Goal: Task Accomplishment & Management: Manage account settings

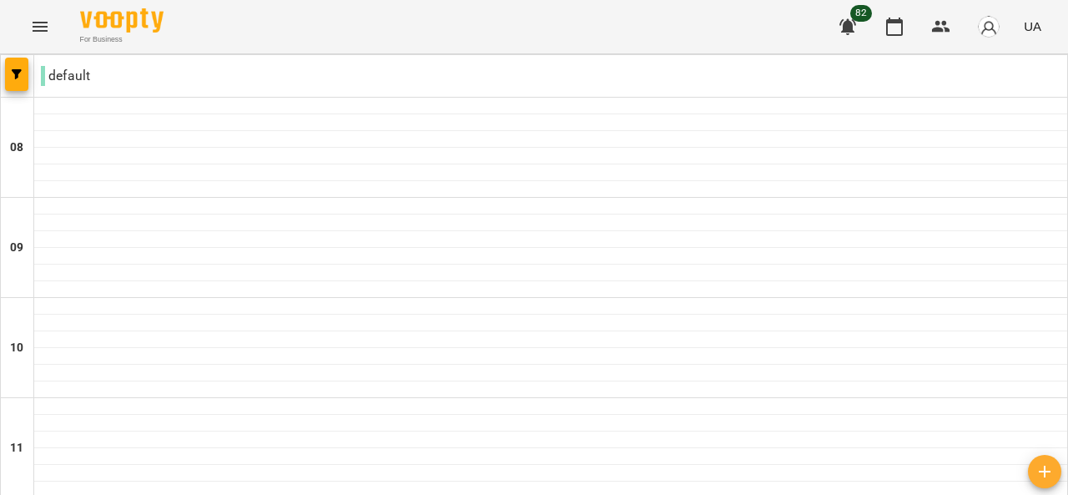
type input "**********"
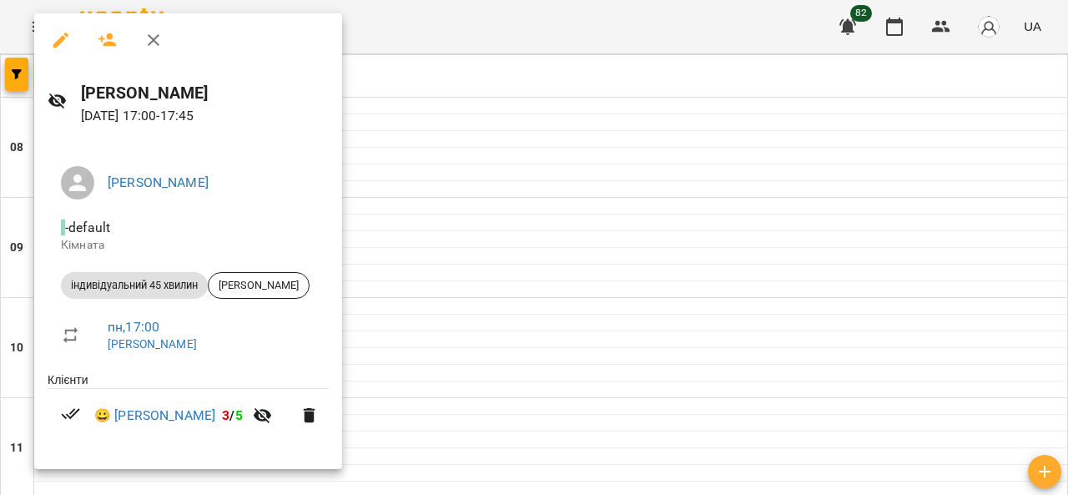
click at [830, 249] on div at bounding box center [534, 247] width 1068 height 495
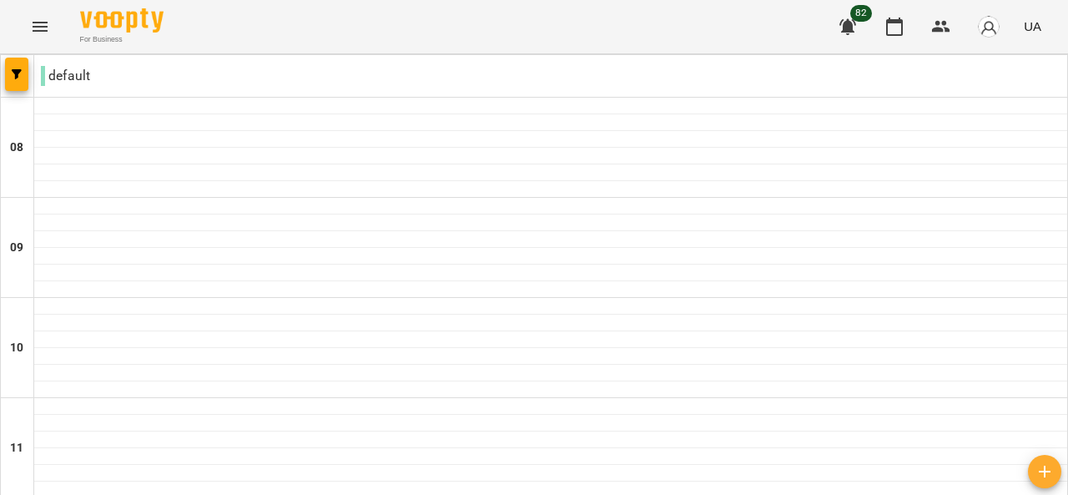
click at [1056, 28] on div "For Business 82 UA" at bounding box center [534, 26] width 1068 height 53
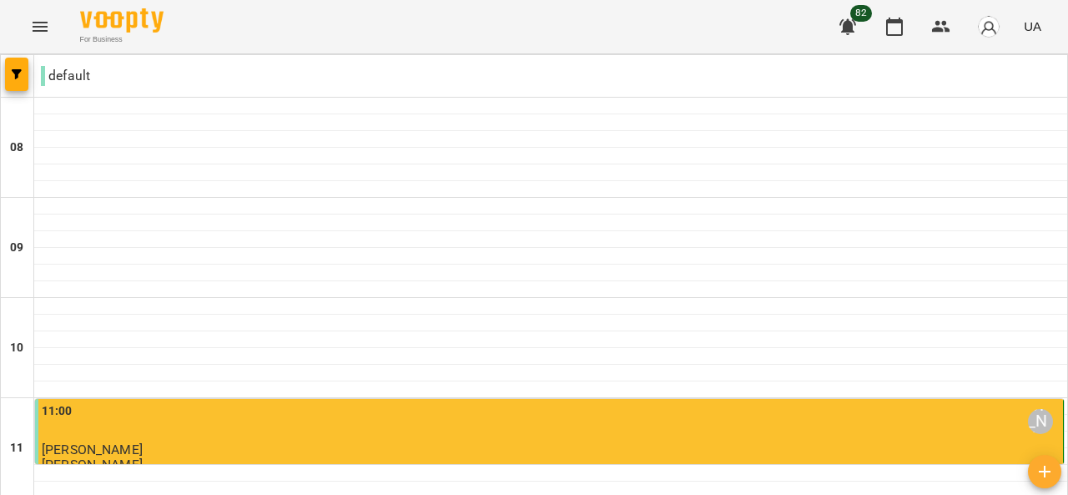
scroll to position [672, 0]
type input "**********"
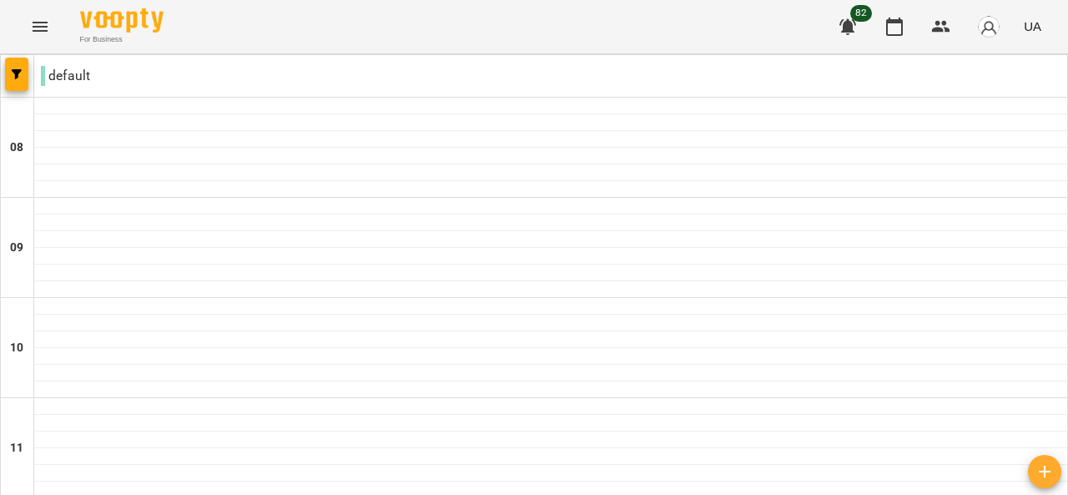
scroll to position [592, 0]
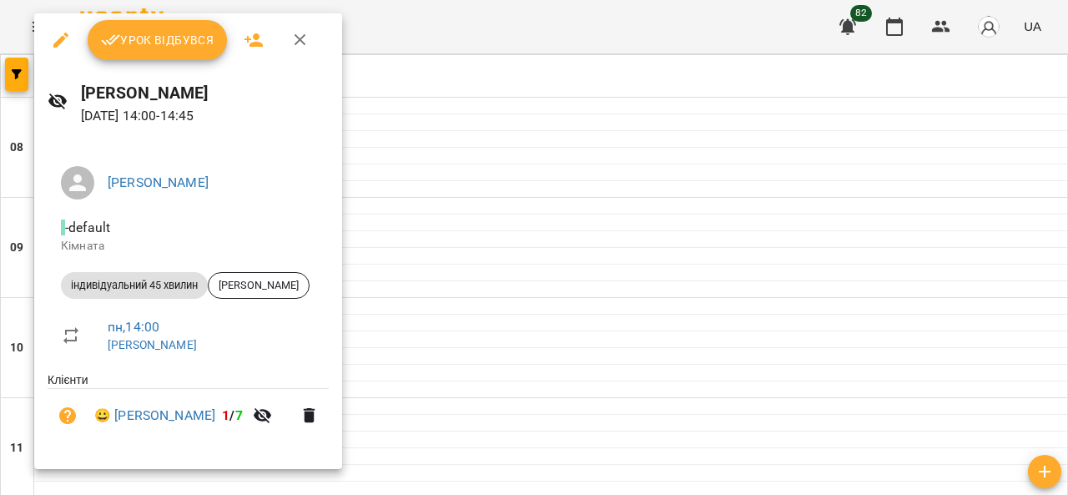
click at [203, 48] on span "Урок відбувся" at bounding box center [157, 40] width 113 height 20
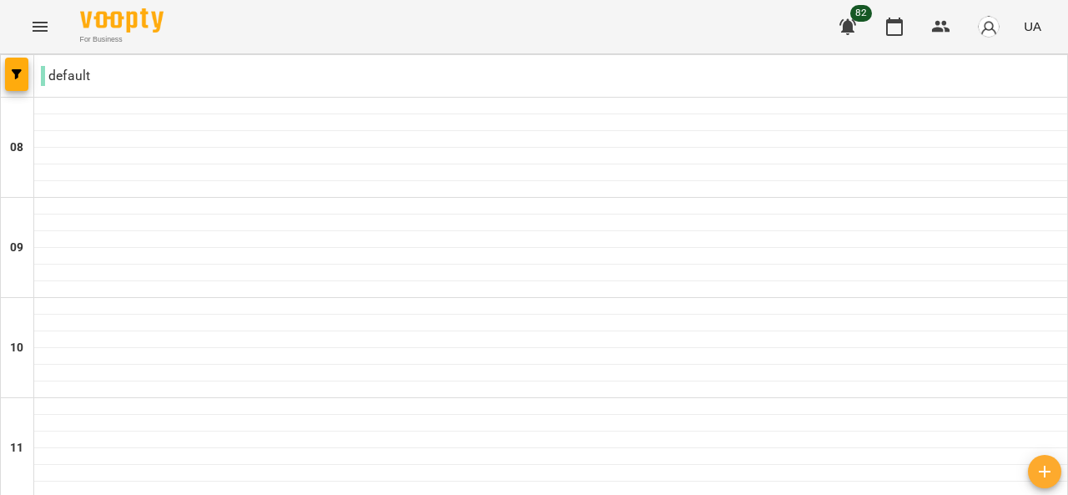
scroll to position [834, 0]
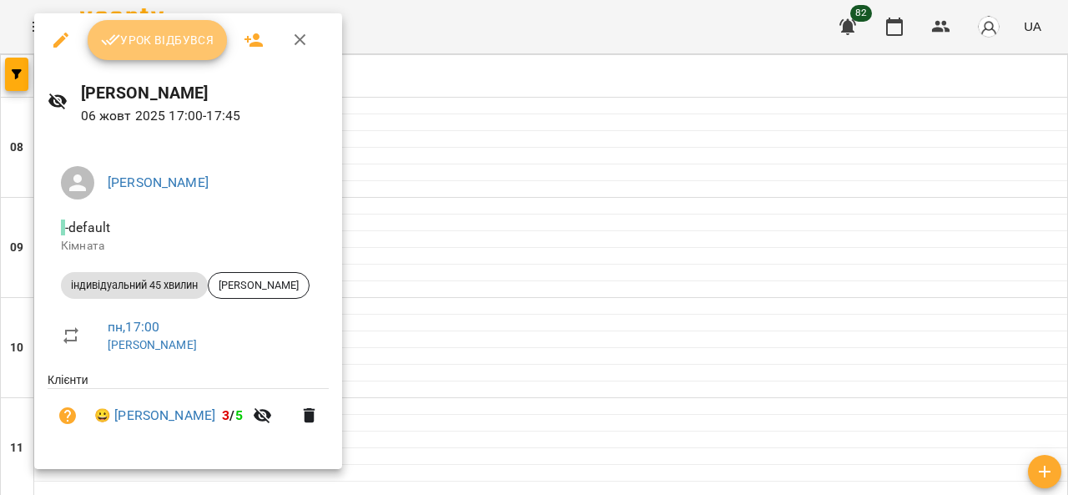
click at [183, 41] on span "Урок відбувся" at bounding box center [157, 40] width 113 height 20
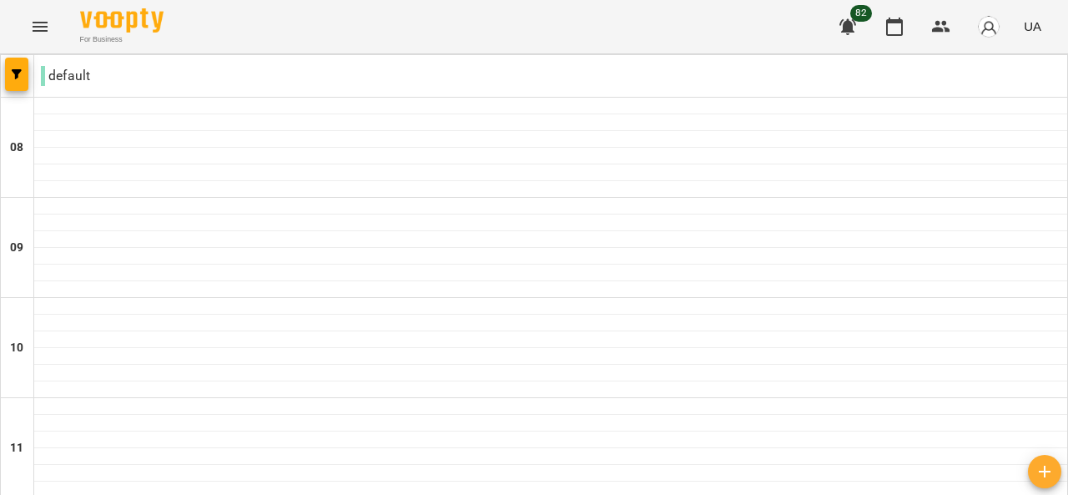
scroll to position [767, 0]
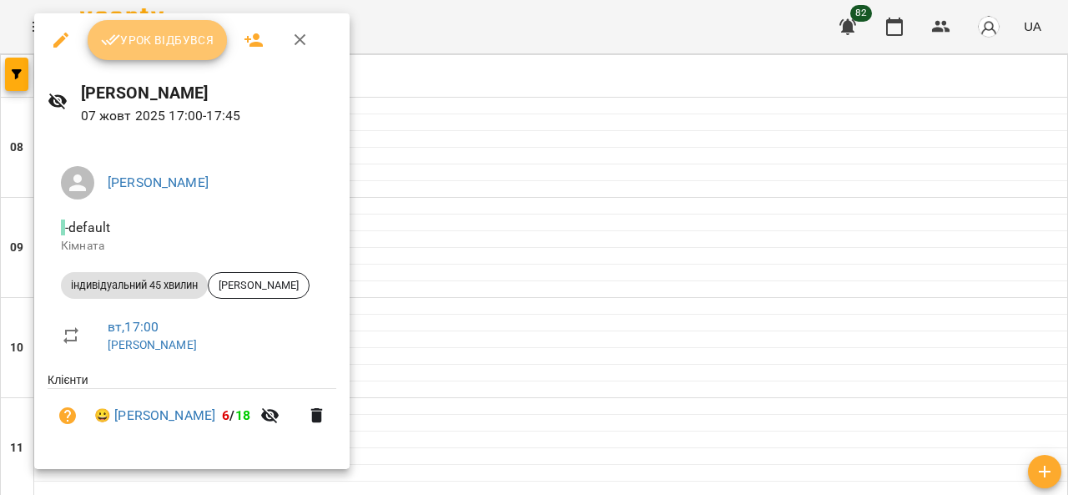
click at [168, 34] on span "Урок відбувся" at bounding box center [157, 40] width 113 height 20
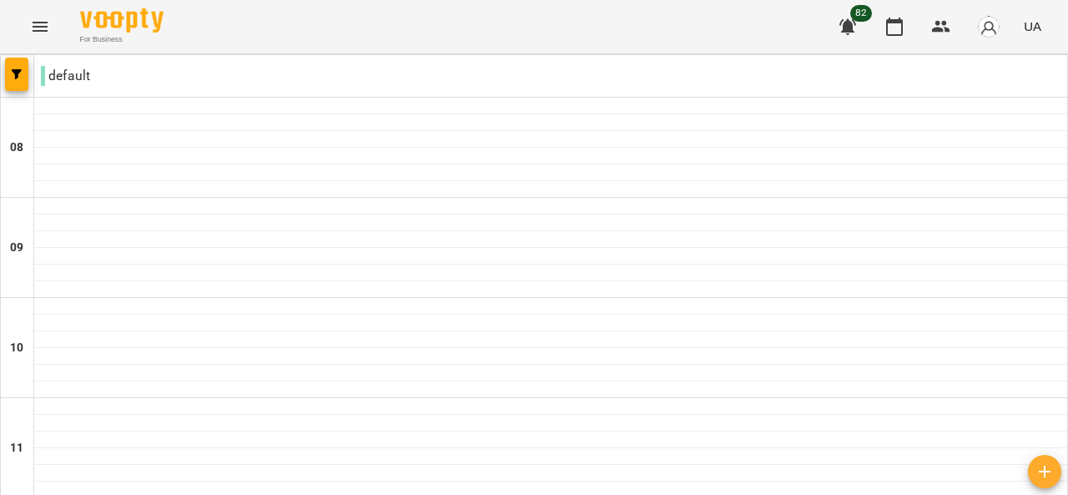
scroll to position [909, 0]
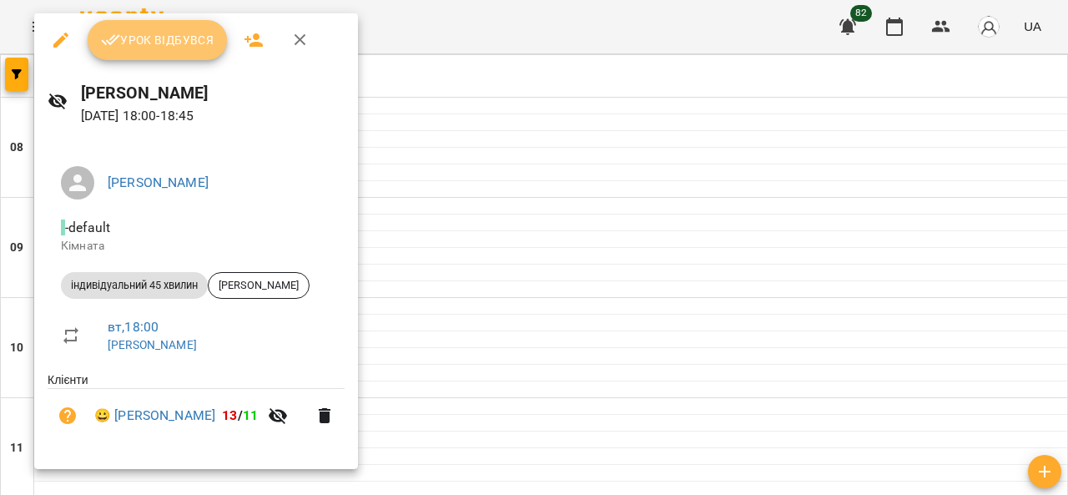
click at [179, 32] on span "Урок відбувся" at bounding box center [157, 40] width 113 height 20
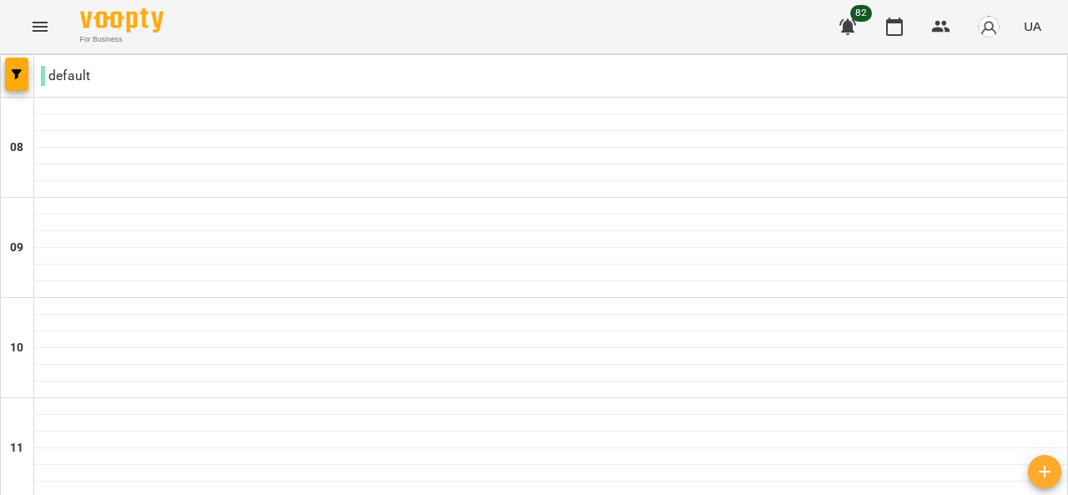
scroll to position [947, 0]
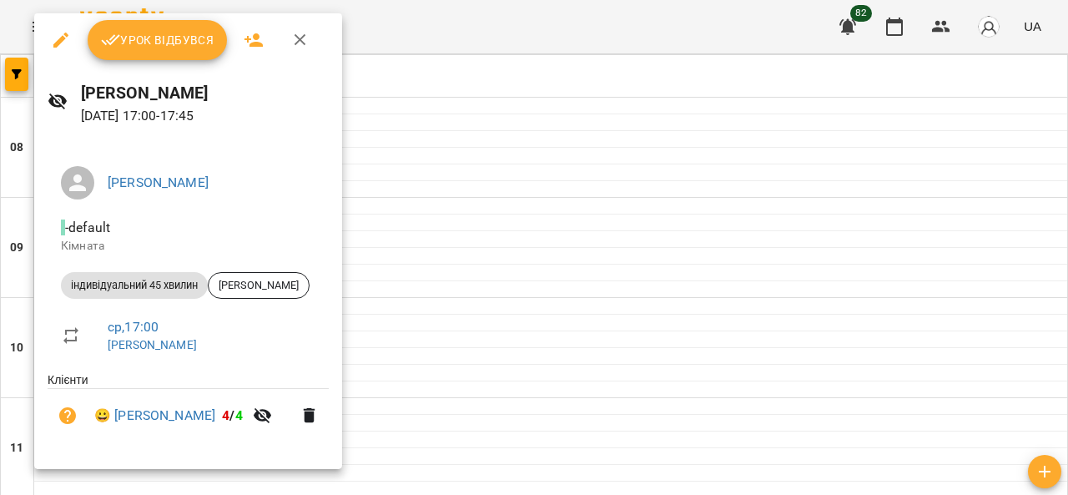
click at [172, 38] on span "Урок відбувся" at bounding box center [157, 40] width 113 height 20
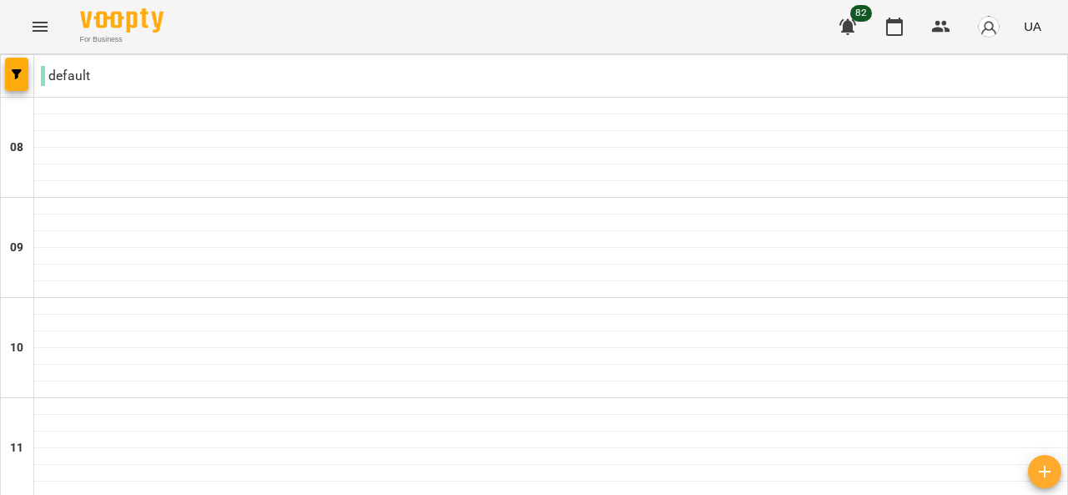
scroll to position [885, 0]
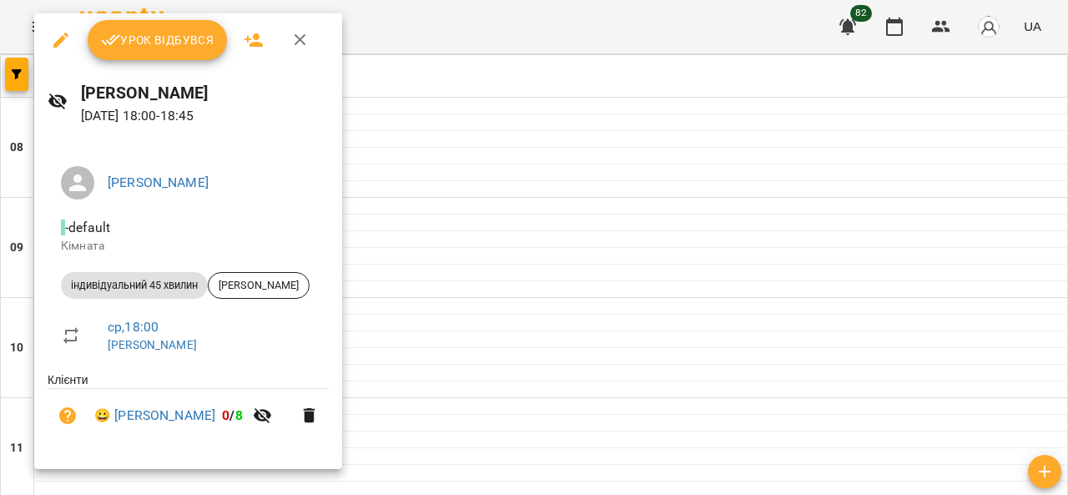
click at [166, 41] on span "Урок відбувся" at bounding box center [157, 40] width 113 height 20
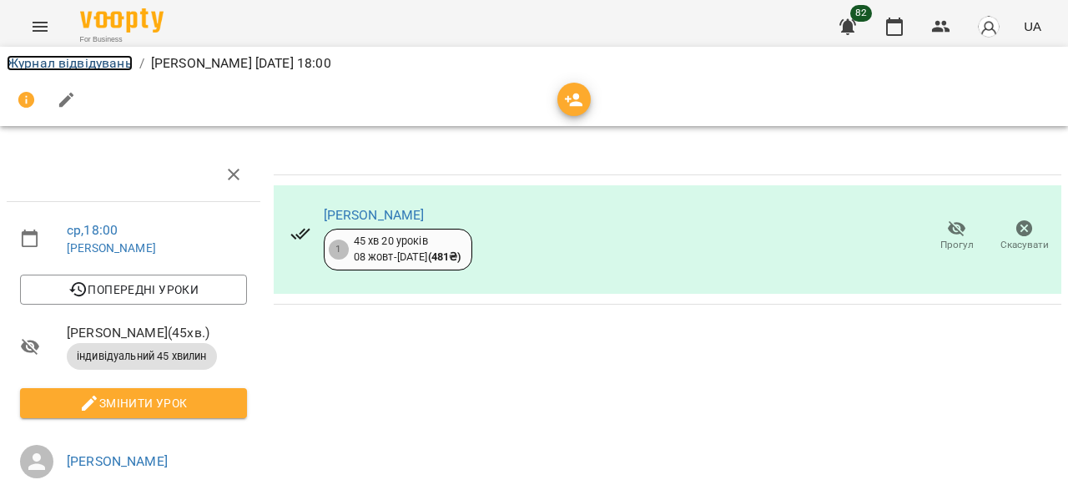
click at [114, 66] on link "Журнал відвідувань" at bounding box center [70, 63] width 126 height 16
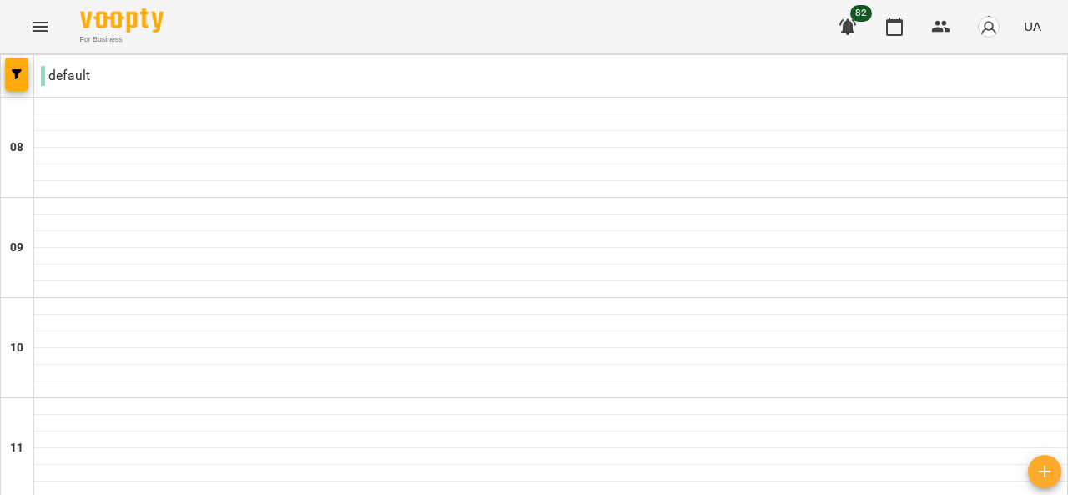
scroll to position [844, 0]
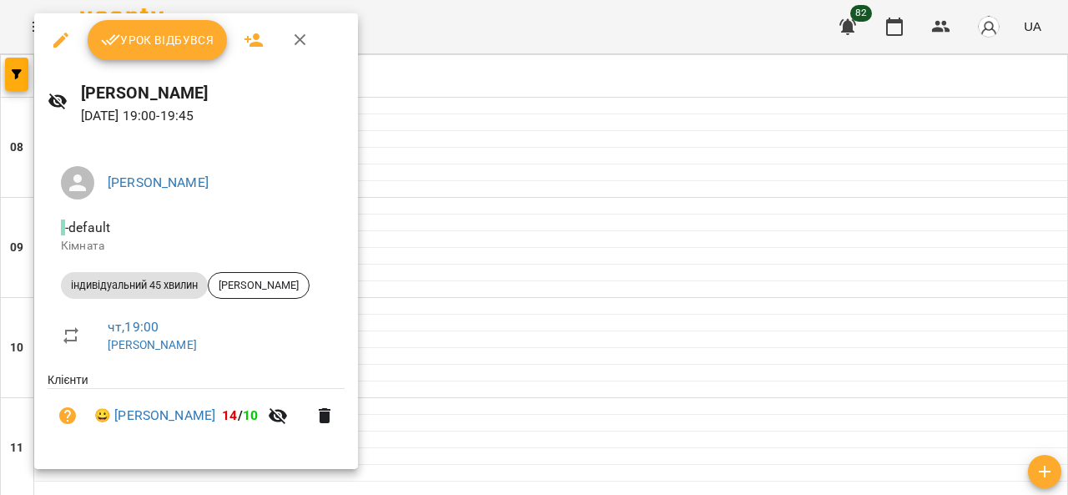
click at [138, 65] on div "Урок відбувся" at bounding box center [196, 39] width 324 height 53
click at [157, 46] on span "Урок відбувся" at bounding box center [157, 40] width 113 height 20
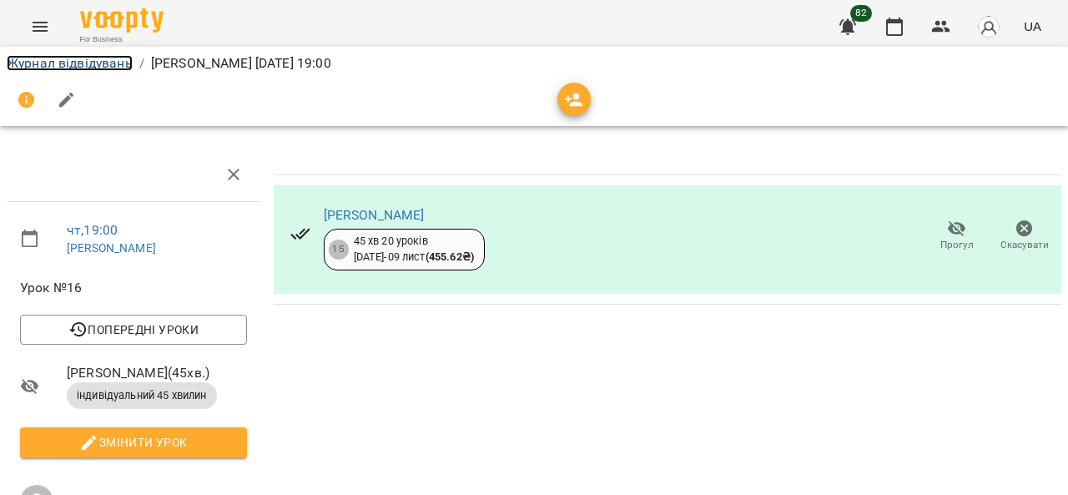
click at [98, 63] on link "Журнал відвідувань" at bounding box center [70, 63] width 126 height 16
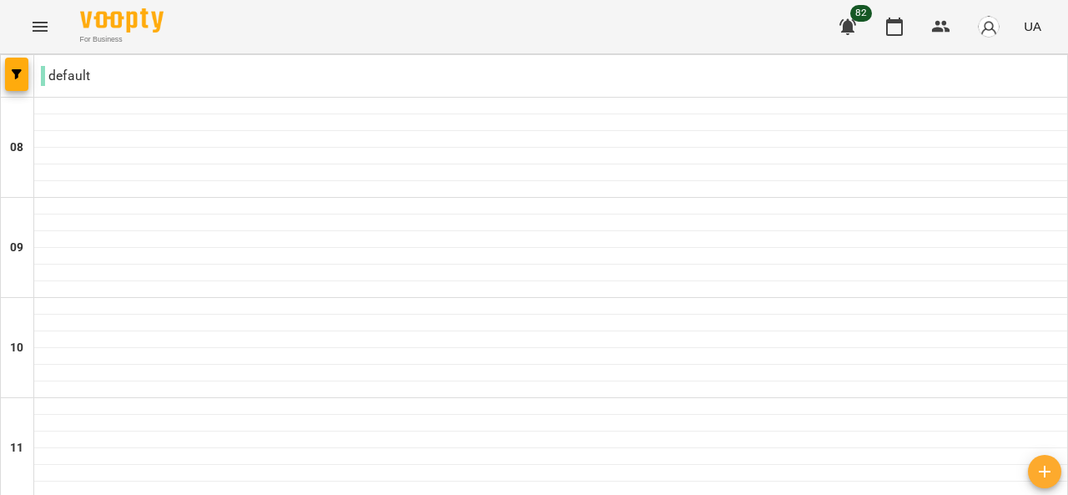
scroll to position [1063, 0]
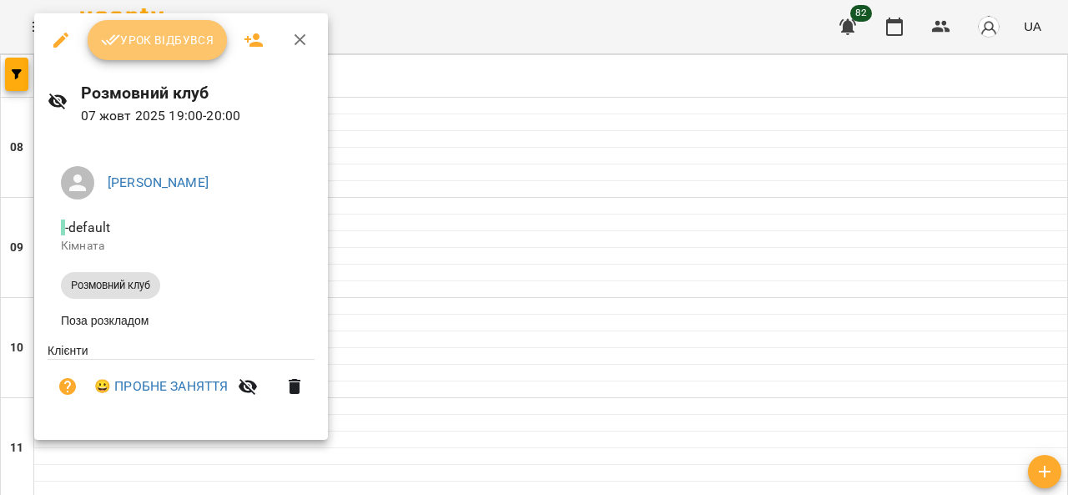
click at [192, 44] on span "Урок відбувся" at bounding box center [157, 40] width 113 height 20
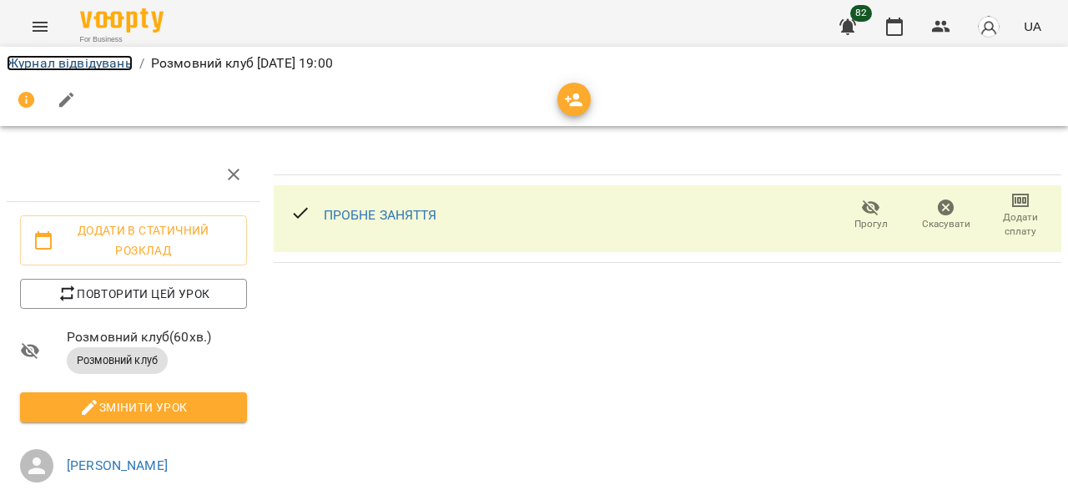
click at [45, 59] on link "Журнал відвідувань" at bounding box center [70, 63] width 126 height 16
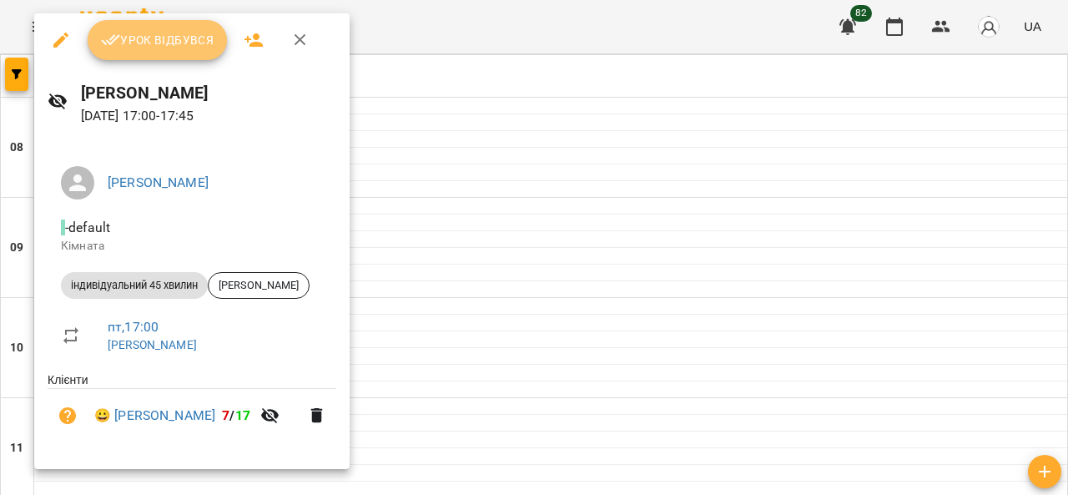
click at [162, 39] on span "Урок відбувся" at bounding box center [157, 40] width 113 height 20
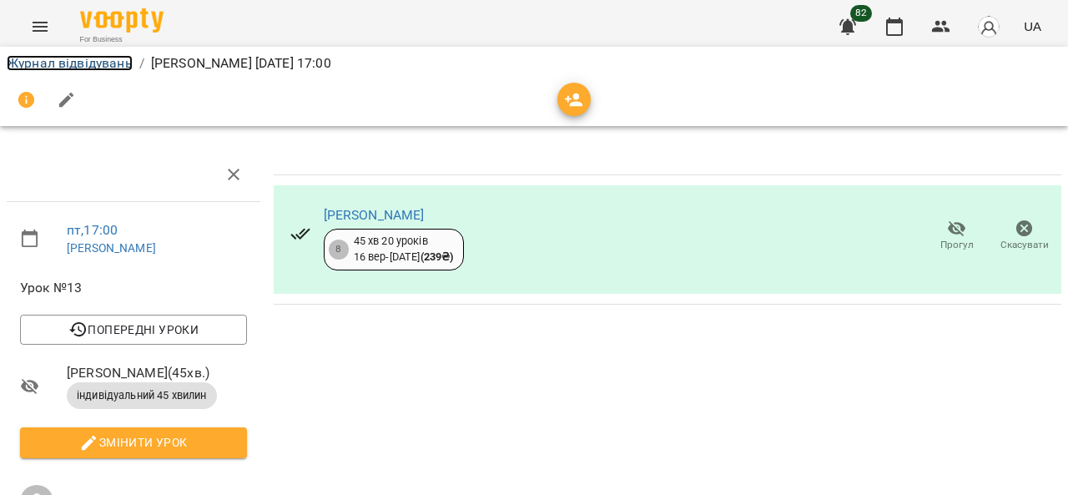
click at [55, 64] on link "Журнал відвідувань" at bounding box center [70, 63] width 126 height 16
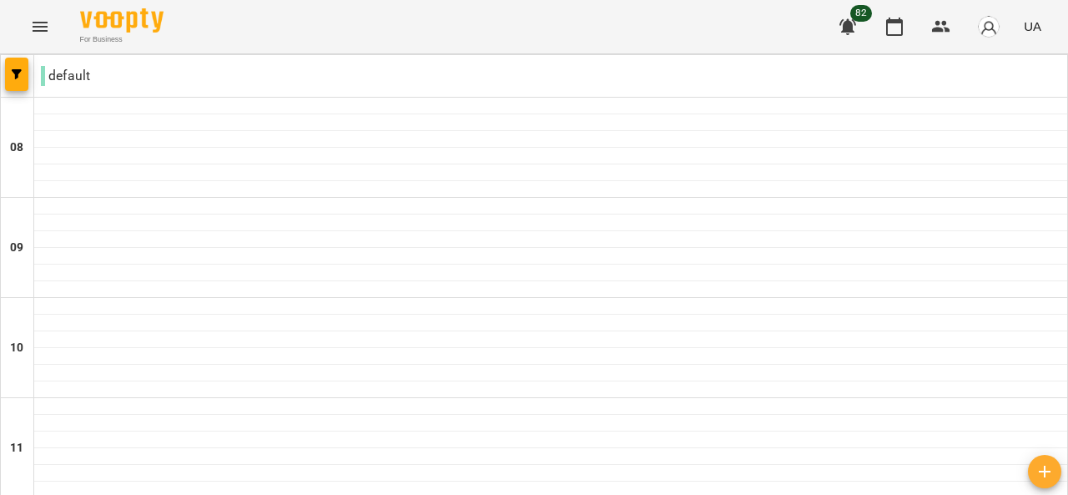
scroll to position [872, 0]
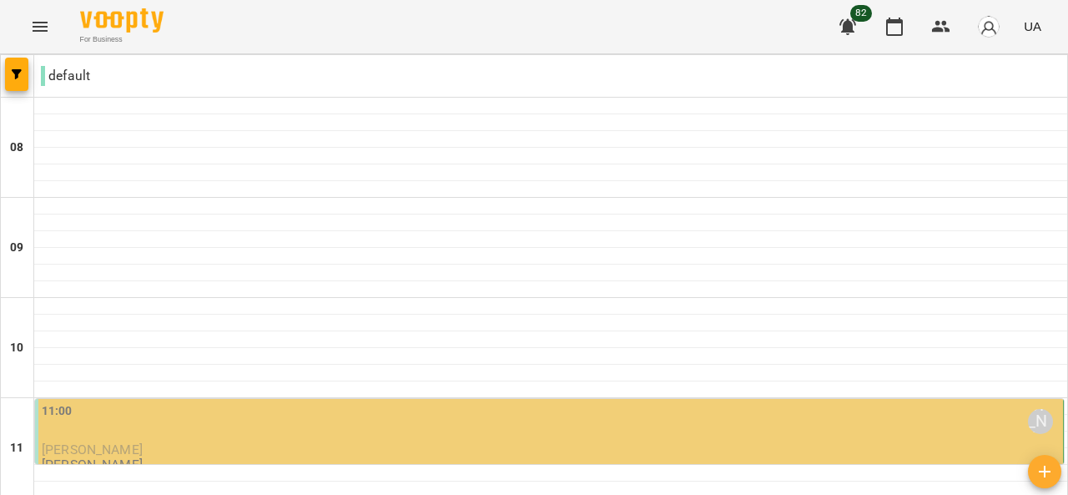
scroll to position [214, 0]
click at [792, 402] on div "11:00 Аліса Філіпович" at bounding box center [551, 421] width 1018 height 38
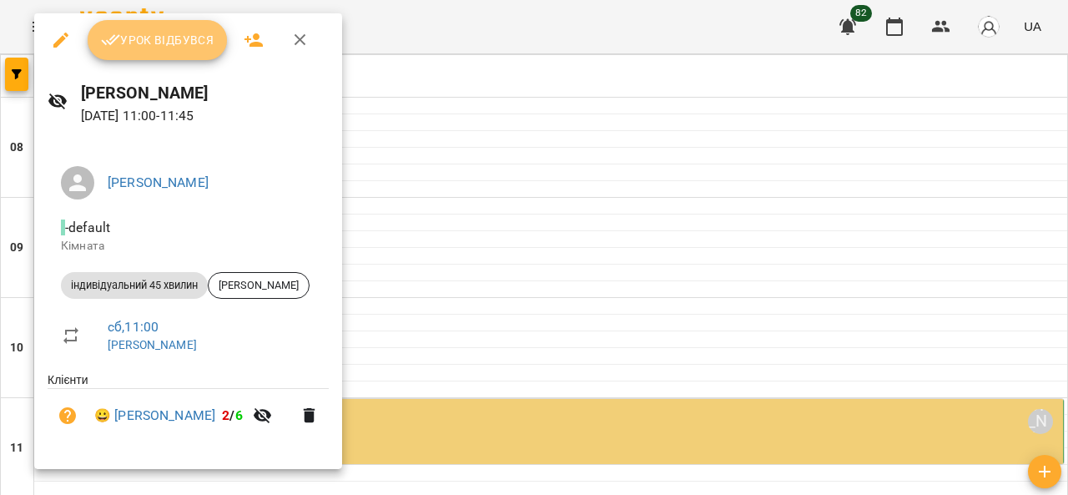
click at [173, 28] on button "Урок відбувся" at bounding box center [158, 40] width 140 height 40
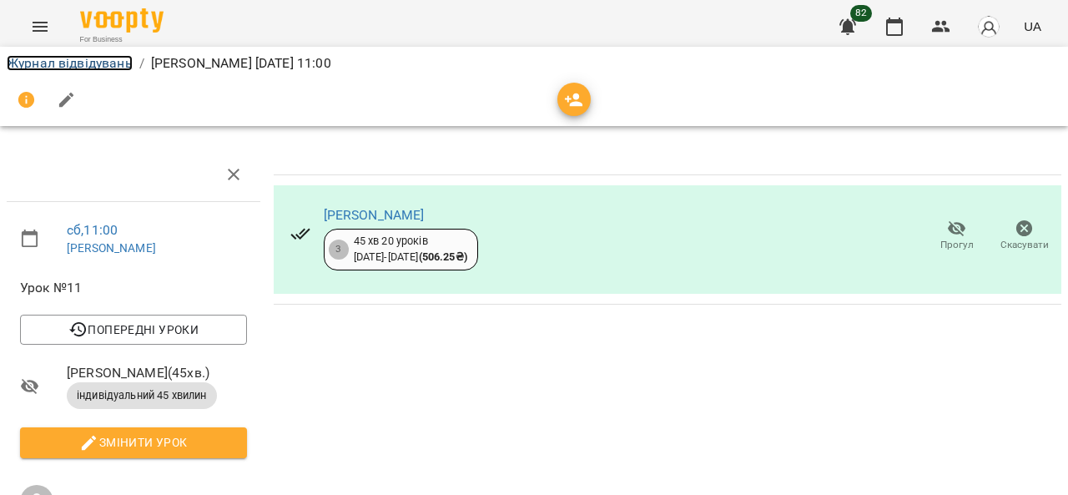
click at [51, 57] on link "Журнал відвідувань" at bounding box center [70, 63] width 126 height 16
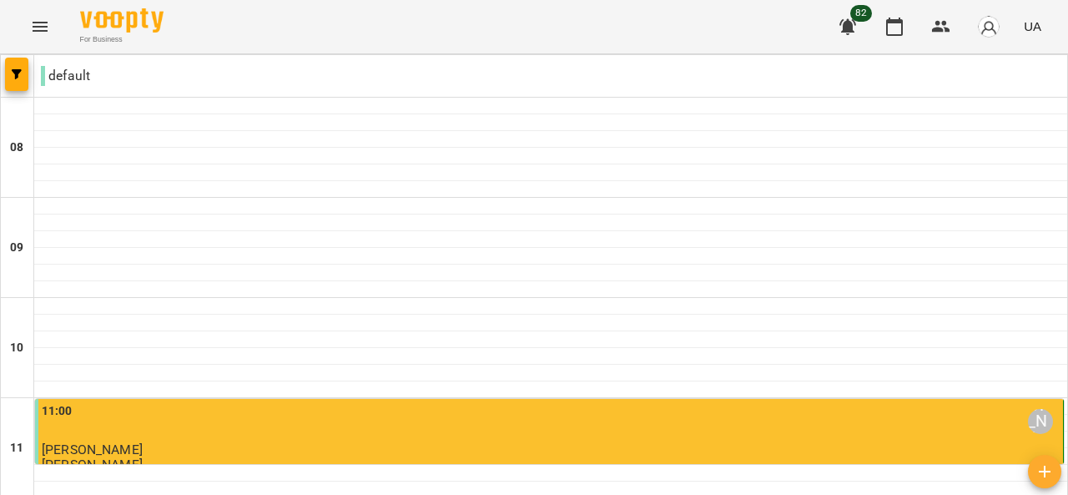
scroll to position [839, 0]
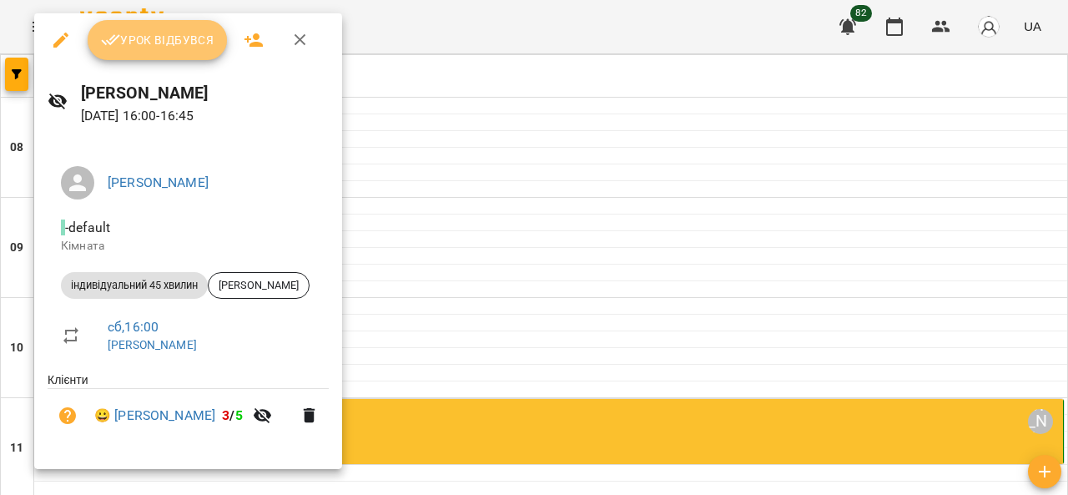
click at [173, 24] on button "Урок відбувся" at bounding box center [158, 40] width 140 height 40
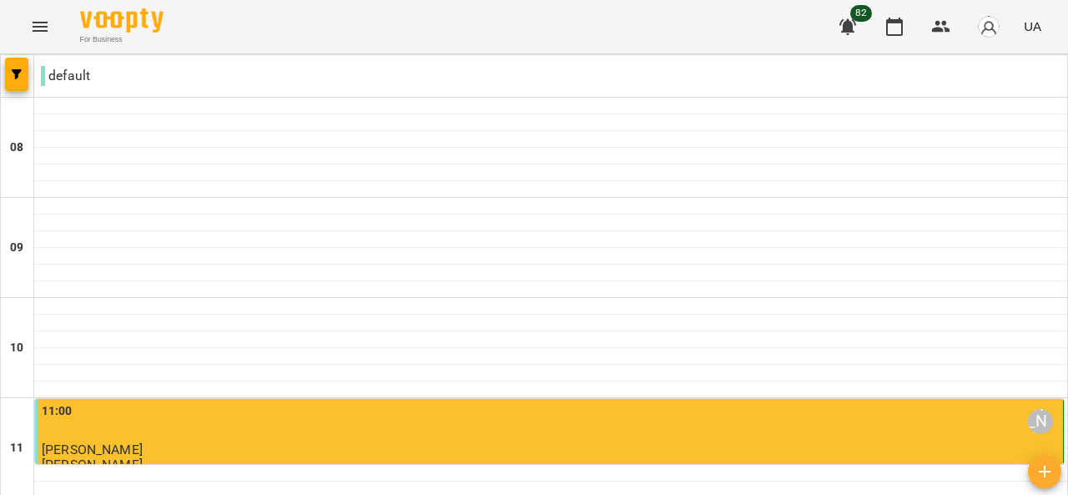
scroll to position [1073, 0]
type input "**********"
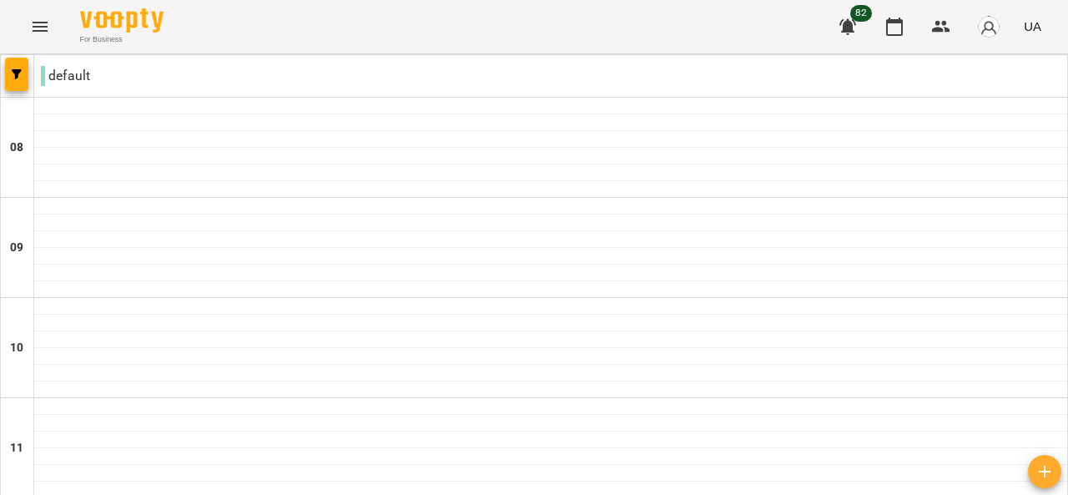
scroll to position [520, 0]
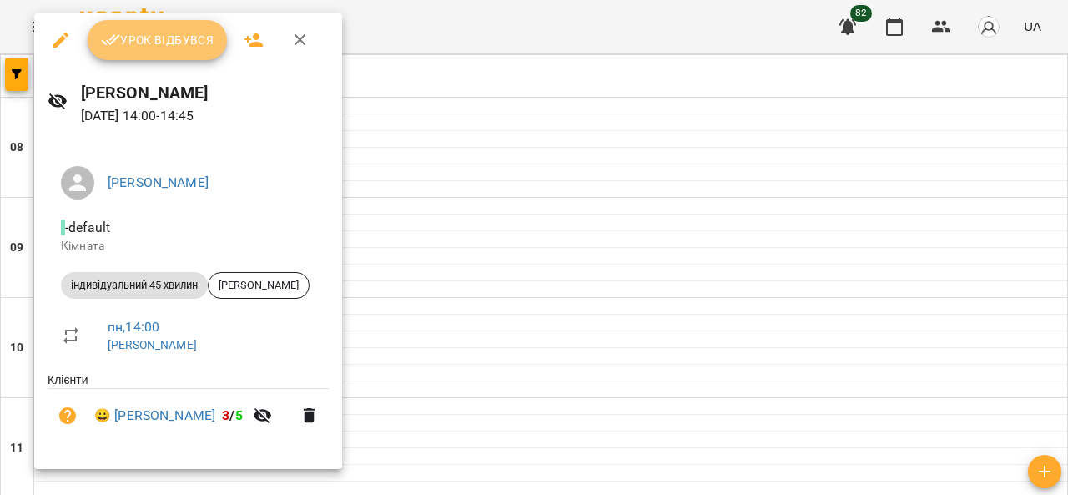
click at [163, 53] on button "Урок відбувся" at bounding box center [158, 40] width 140 height 40
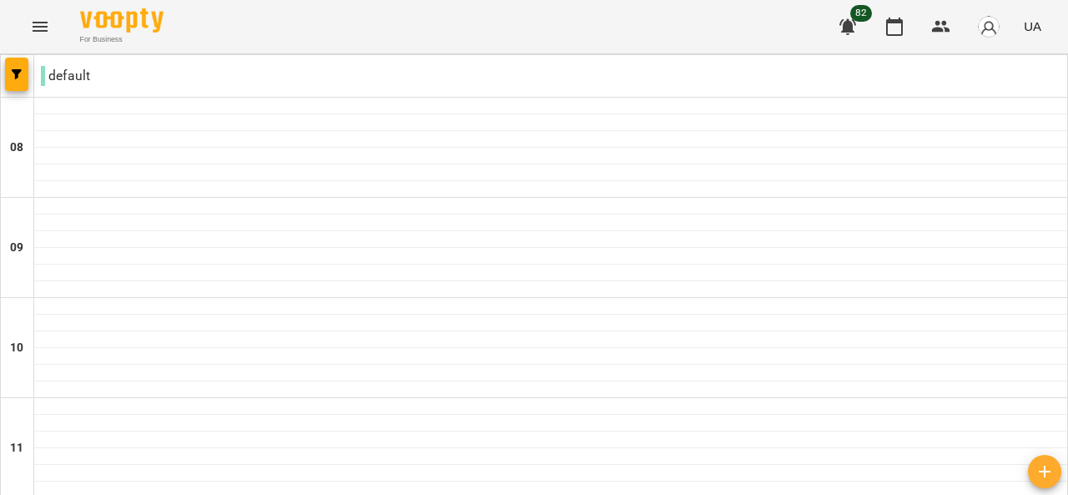
scroll to position [802, 0]
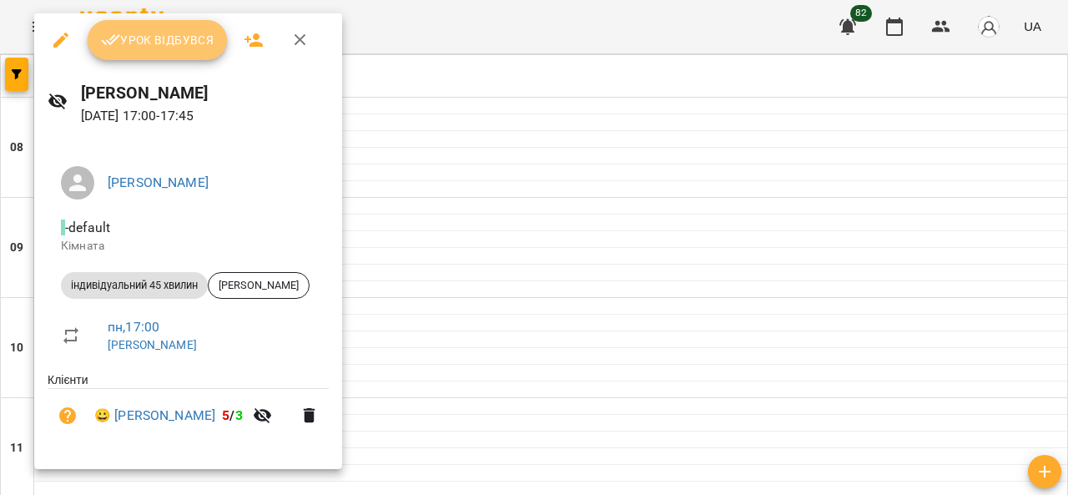
click at [189, 59] on button "Урок відбувся" at bounding box center [158, 40] width 140 height 40
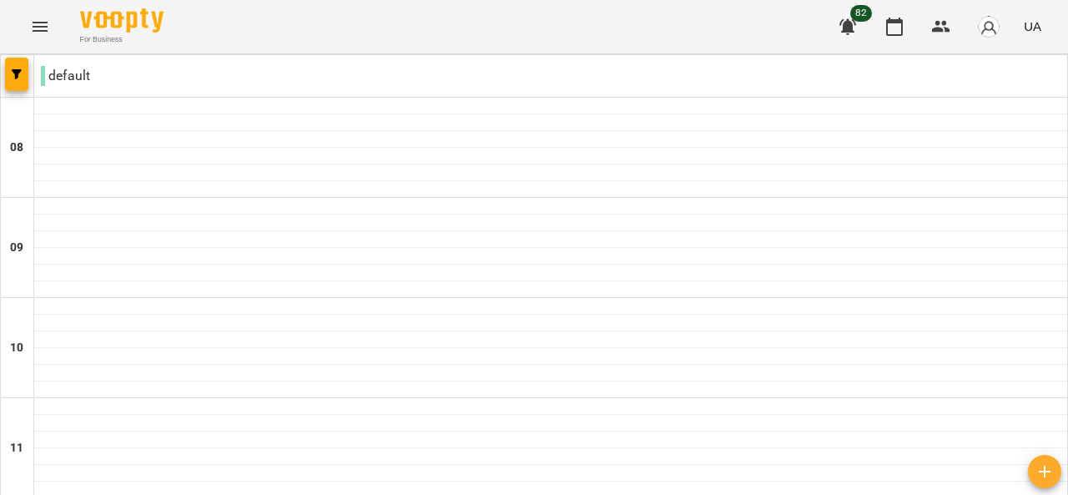
scroll to position [1098, 0]
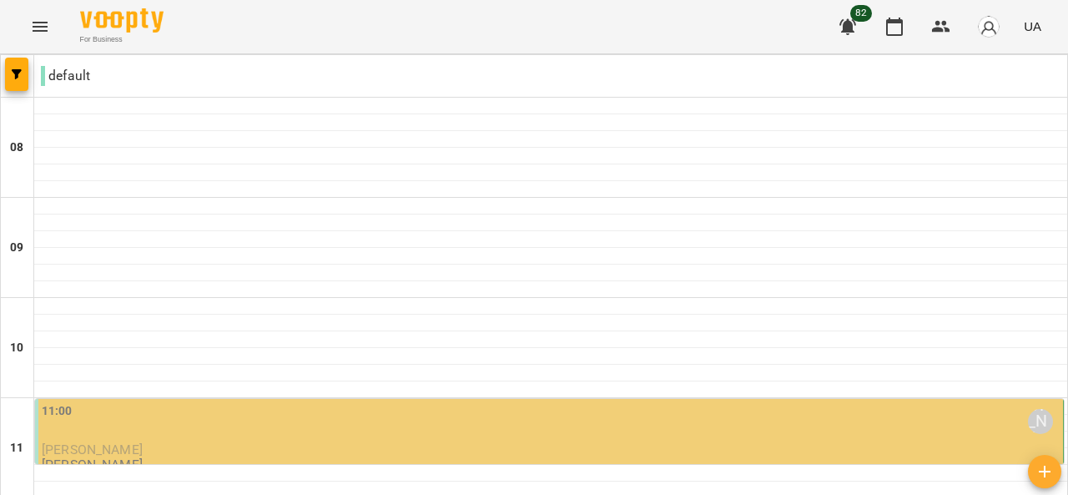
scroll to position [748, 0]
